Goal: Obtain resource: Download file/media

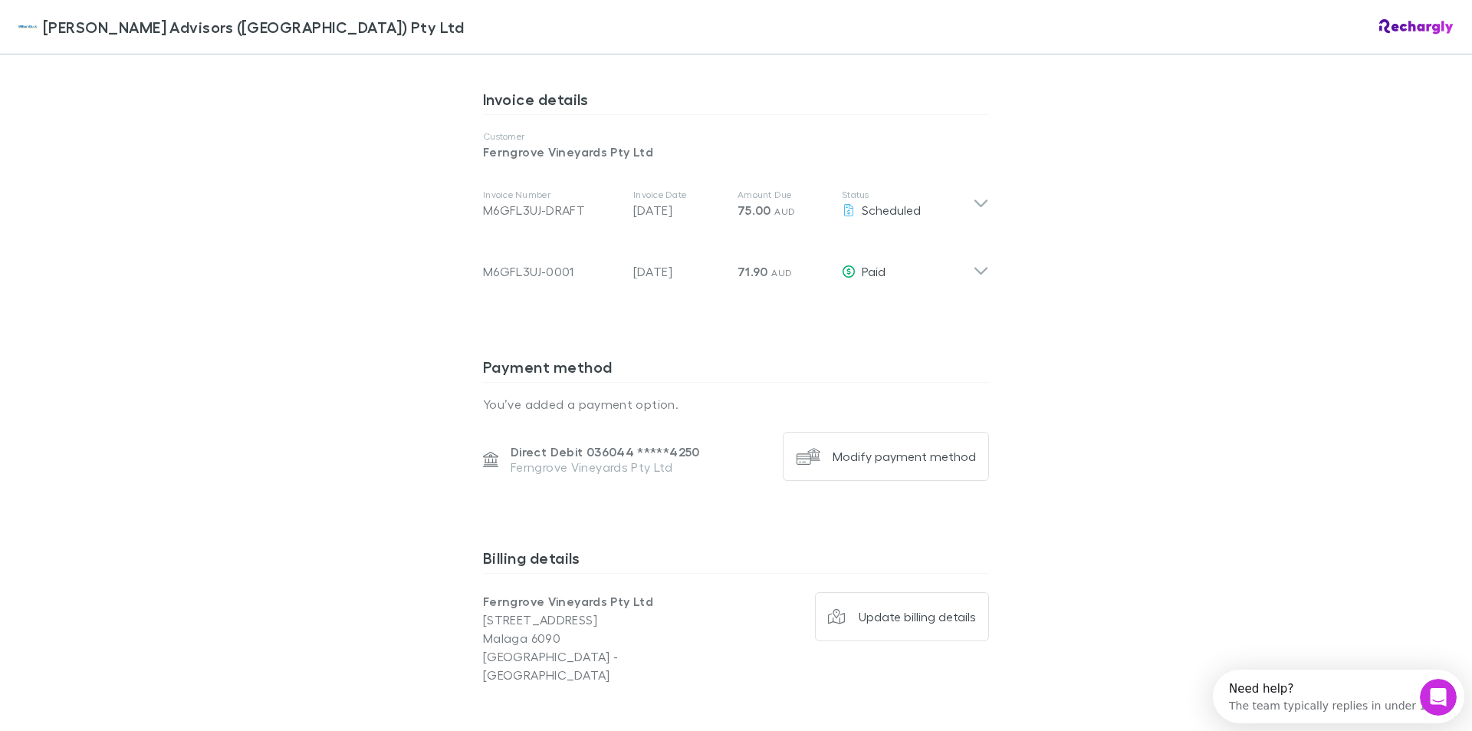
scroll to position [843, 0]
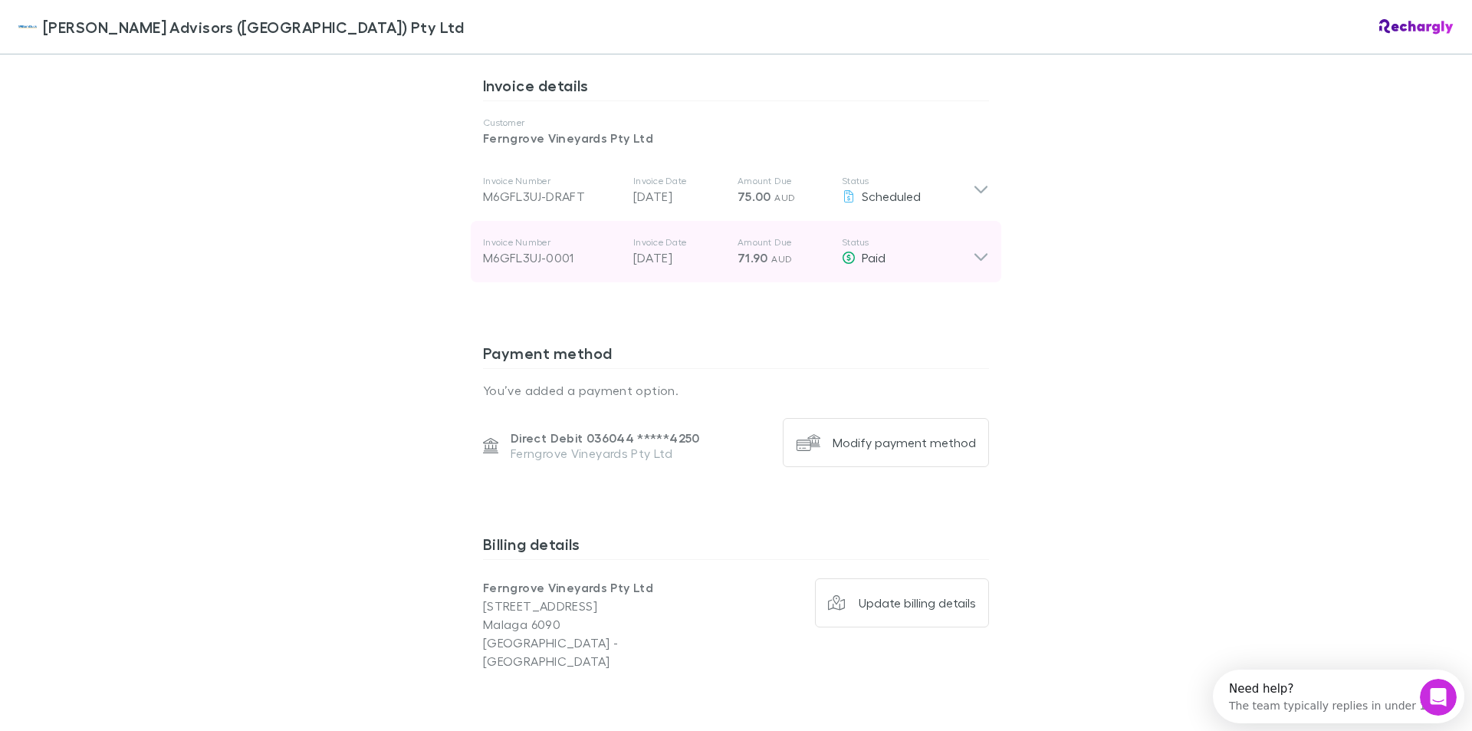
click at [983, 238] on icon at bounding box center [981, 251] width 16 height 31
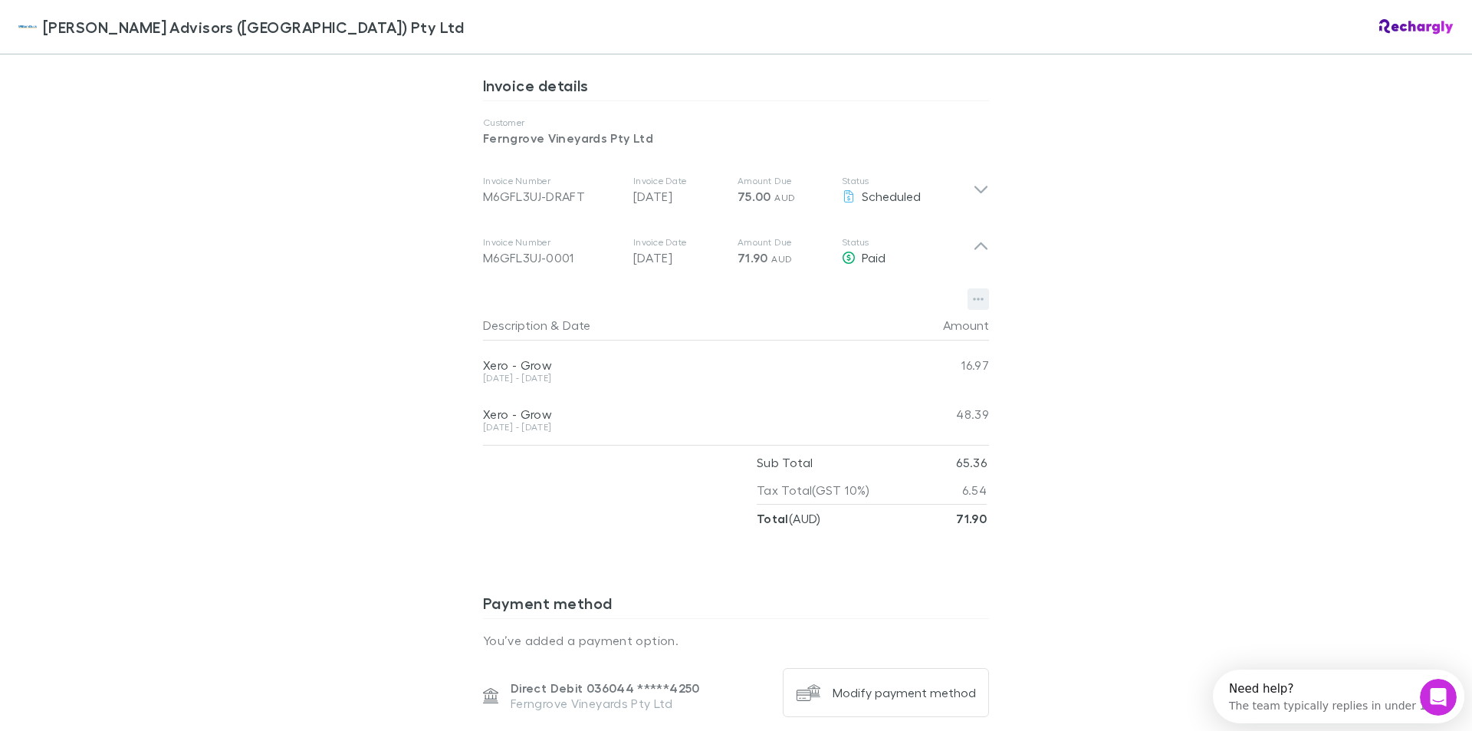
click at [975, 293] on icon "button" at bounding box center [978, 299] width 11 height 12
click at [856, 317] on p "Download PDF" at bounding box center [878, 311] width 186 height 18
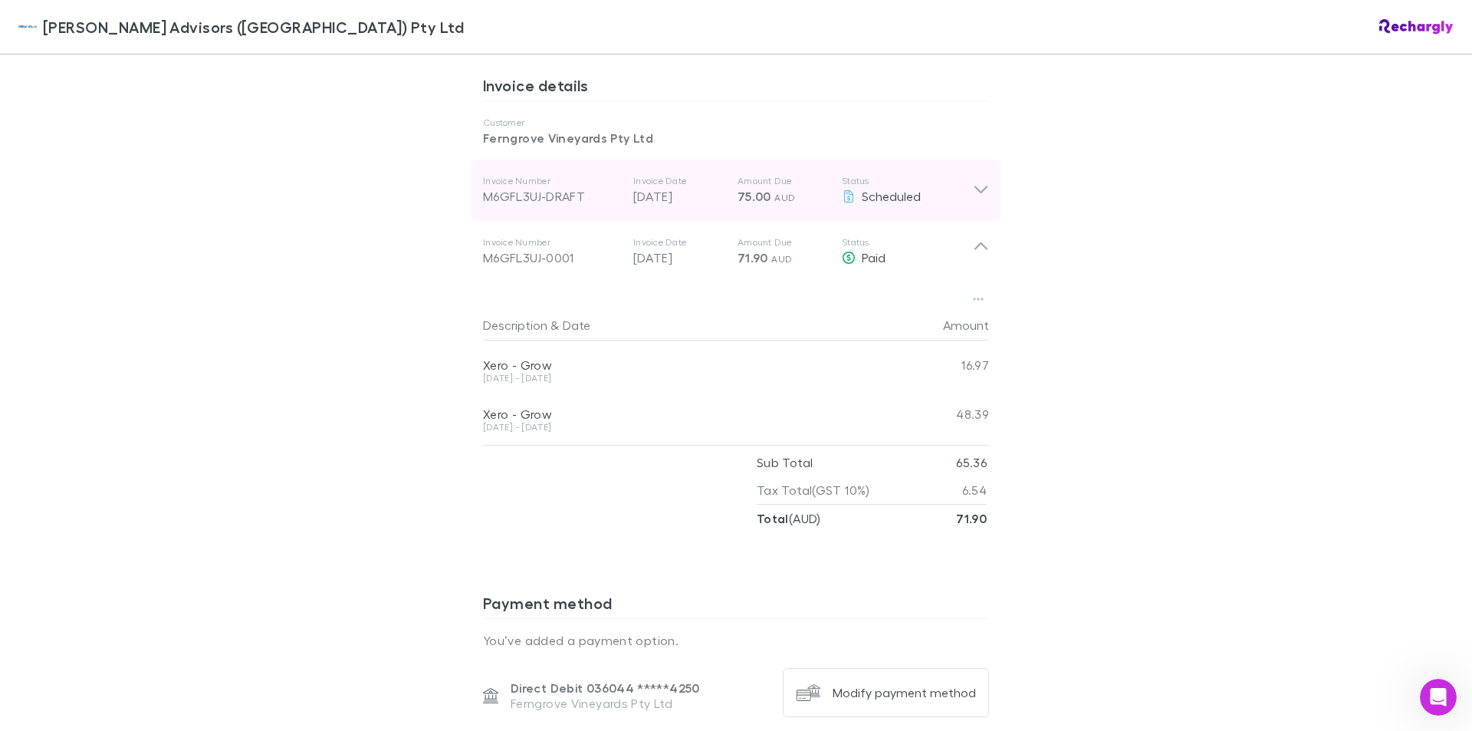
click at [974, 181] on icon at bounding box center [981, 190] width 16 height 18
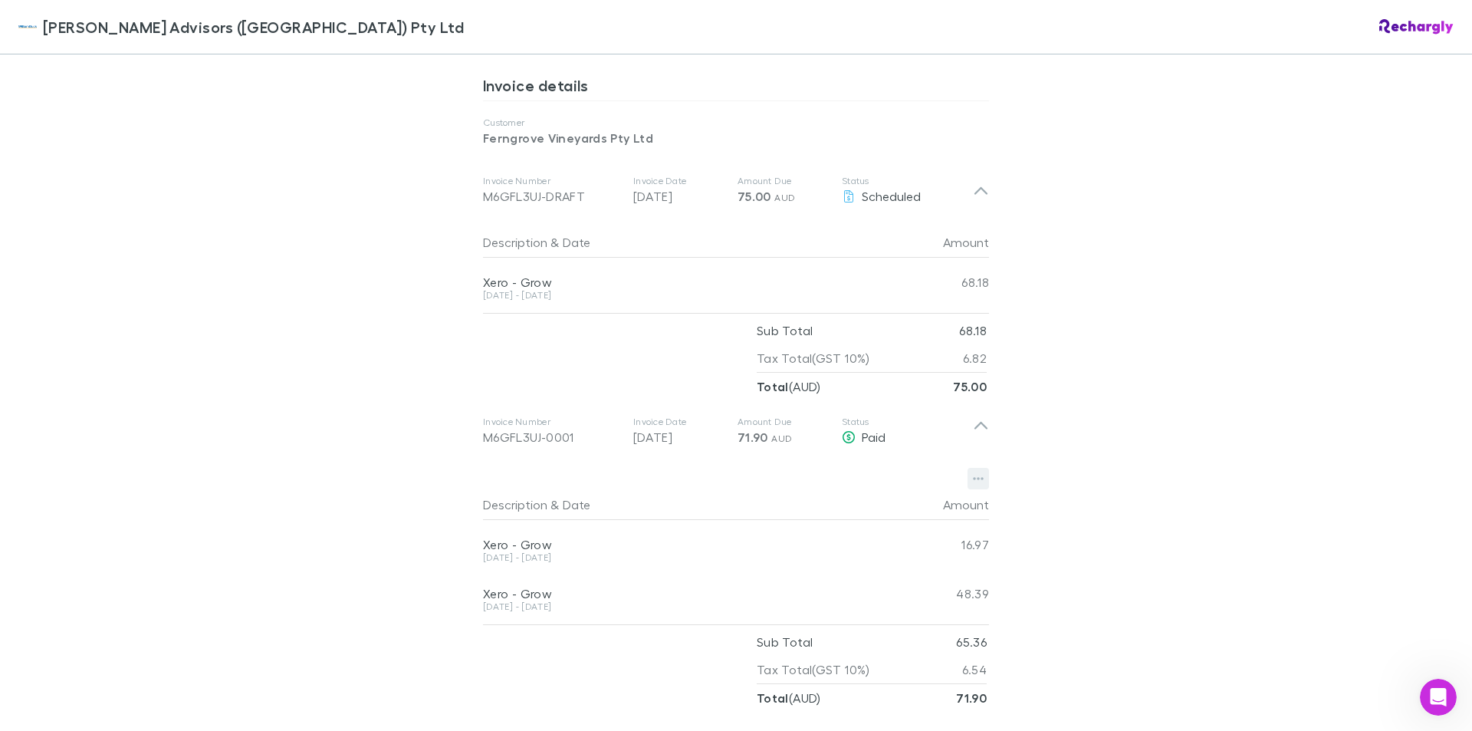
click at [975, 472] on icon "button" at bounding box center [978, 478] width 11 height 12
click at [851, 491] on p "Download PDF" at bounding box center [878, 491] width 186 height 18
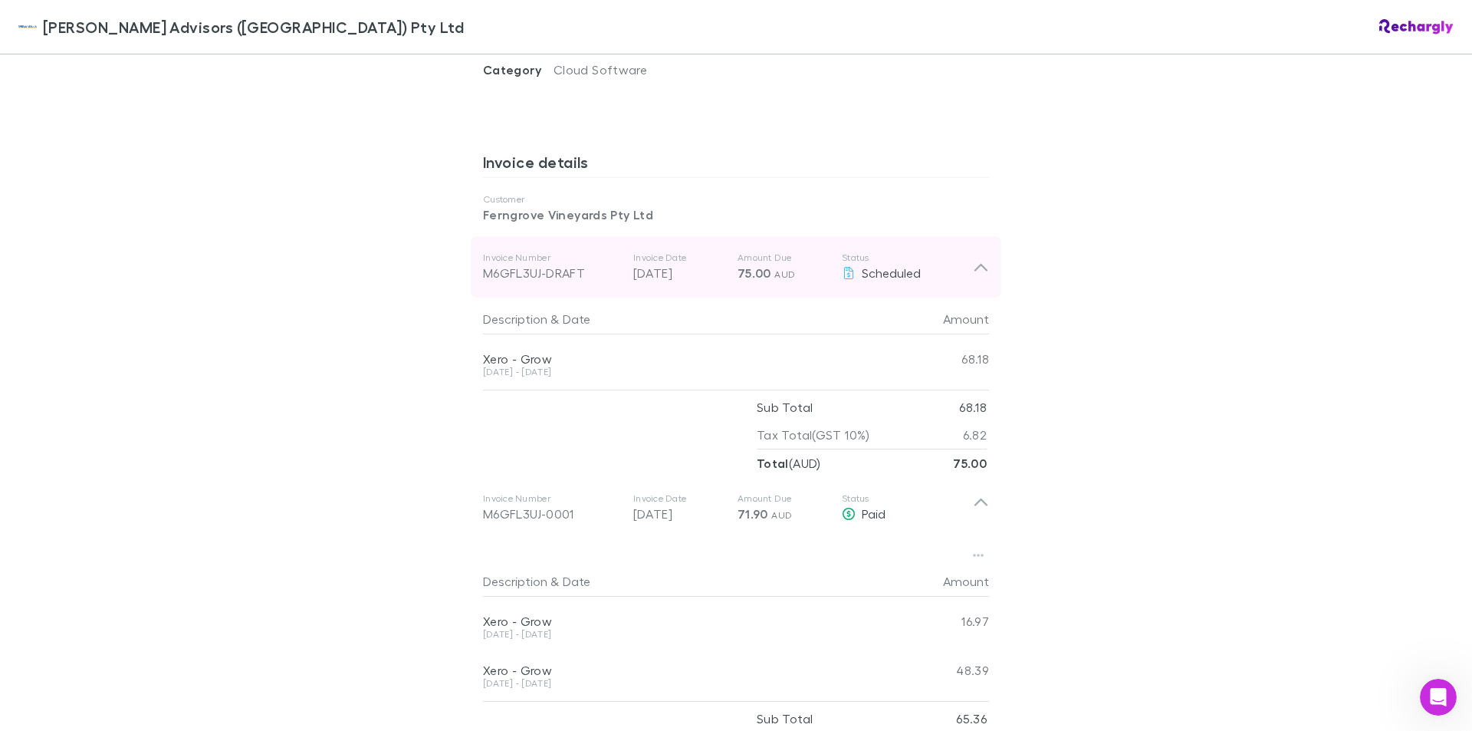
click at [975, 264] on icon at bounding box center [981, 268] width 13 height 8
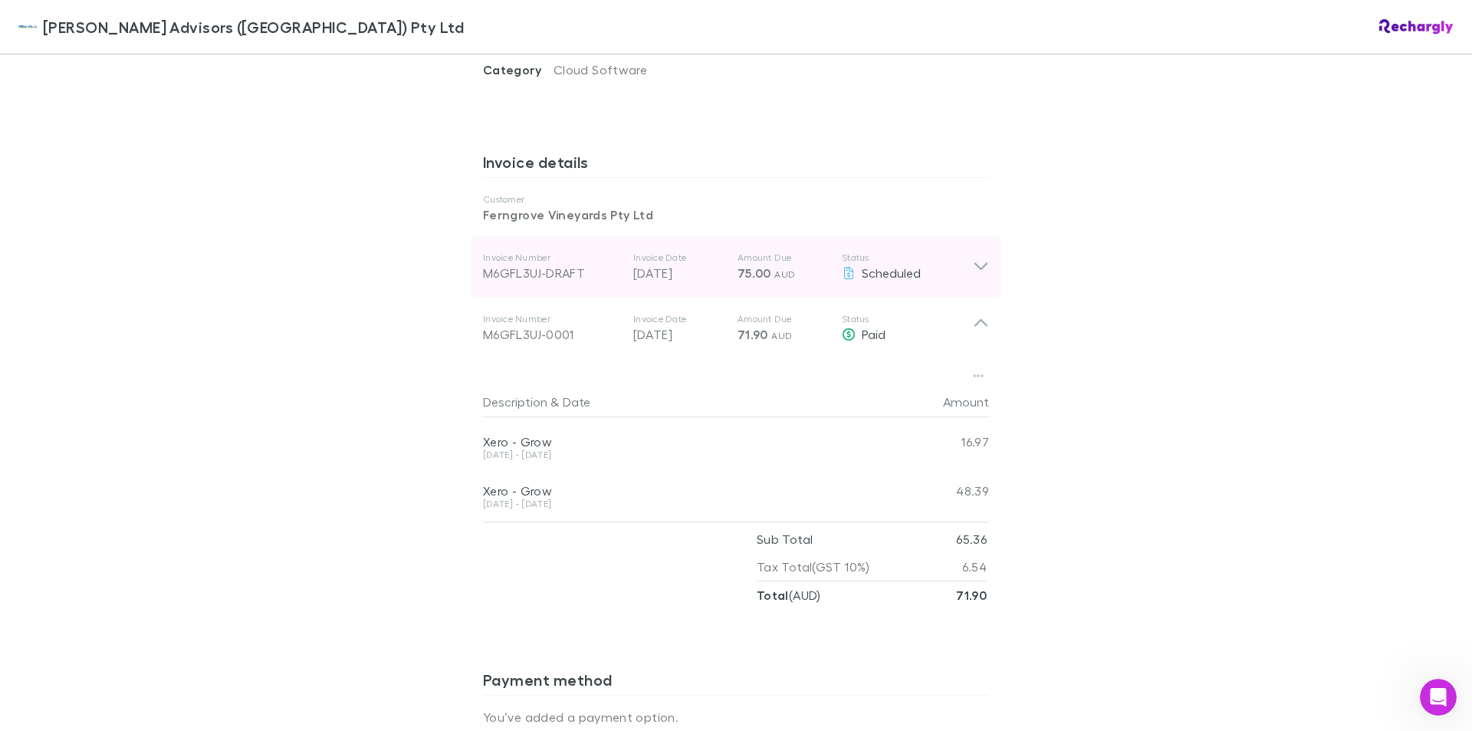
click at [975, 258] on icon at bounding box center [981, 267] width 16 height 18
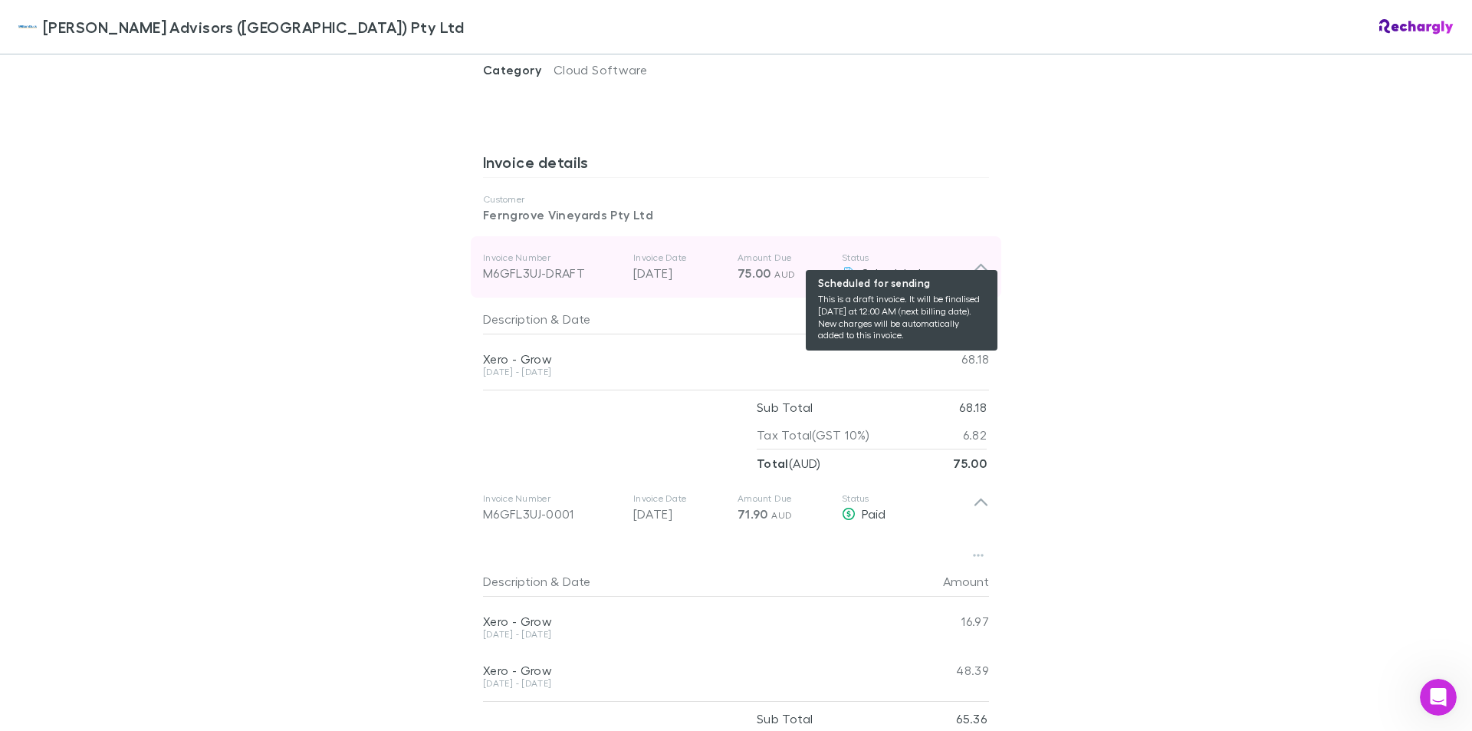
click at [886, 265] on span "Scheduled" at bounding box center [891, 272] width 59 height 15
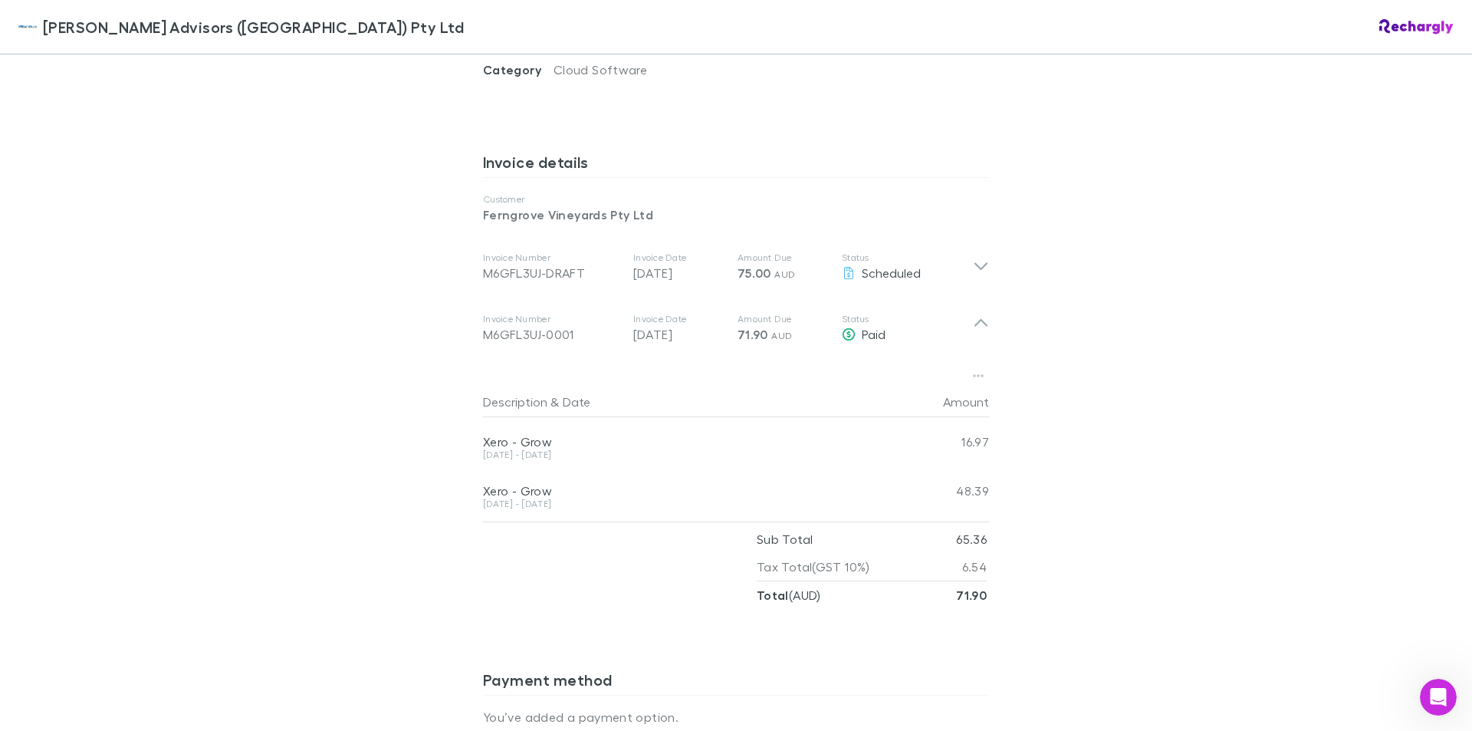
click at [506, 450] on div "[DATE] - [DATE]" at bounding box center [690, 454] width 414 height 9
click at [532, 450] on div "[DATE] - [DATE]" at bounding box center [690, 454] width 414 height 9
click at [537, 434] on div "Xero - Grow" at bounding box center [690, 441] width 414 height 15
drag, startPoint x: 537, startPoint y: 485, endPoint x: 543, endPoint y: 475, distance: 11.3
click at [538, 499] on div "[DATE] - [DATE]" at bounding box center [690, 503] width 414 height 9
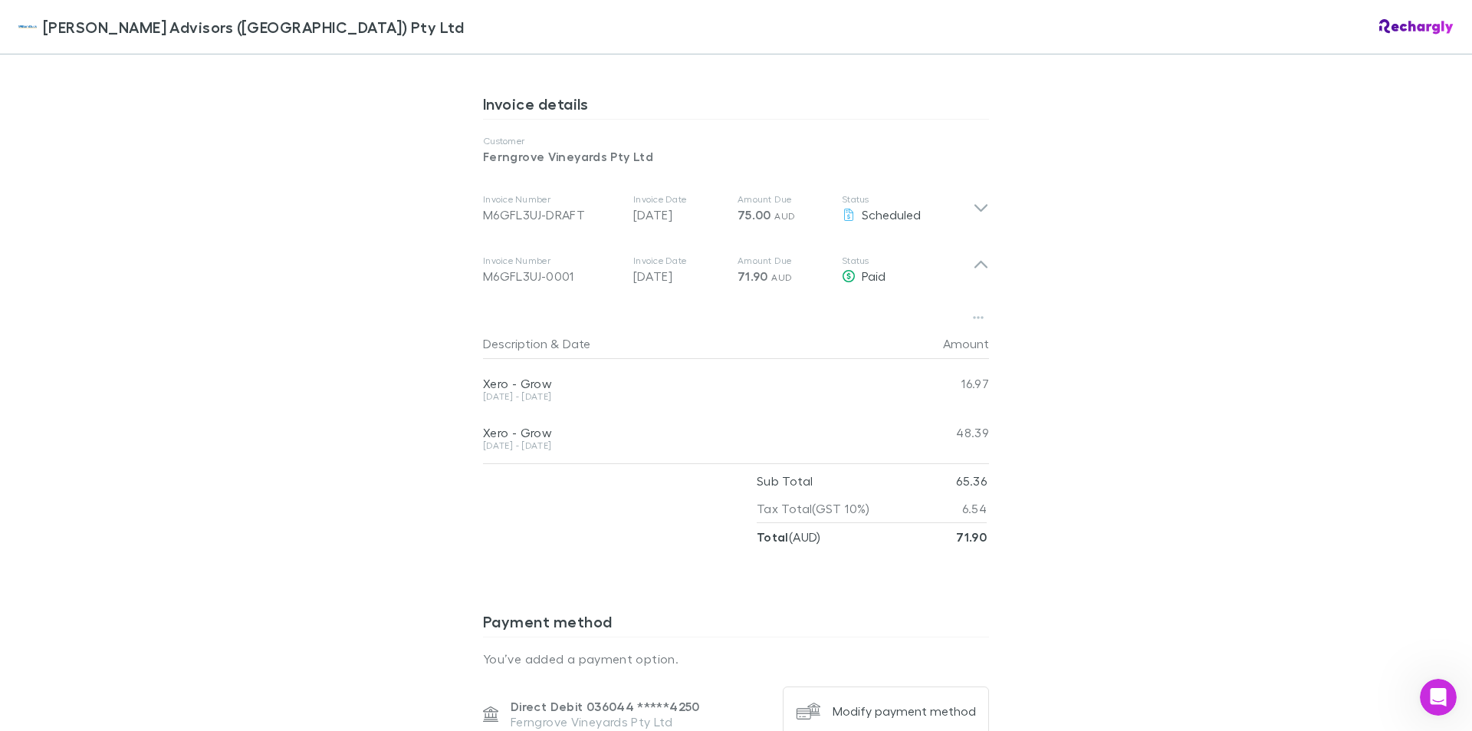
scroll to position [804, 0]
